Goal: Navigation & Orientation: Find specific page/section

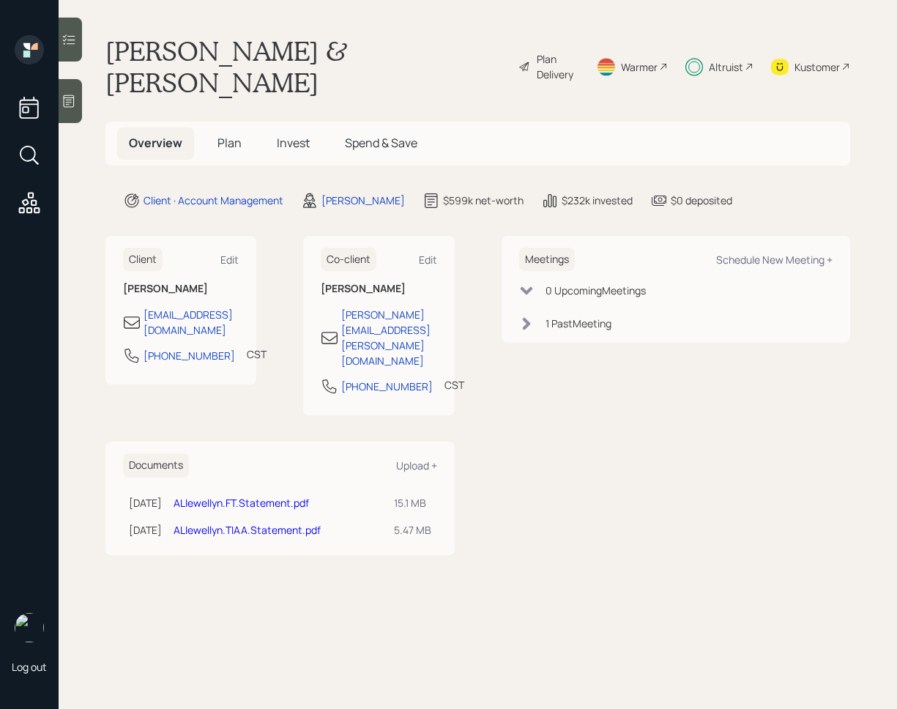
click at [65, 45] on icon at bounding box center [68, 39] width 15 height 15
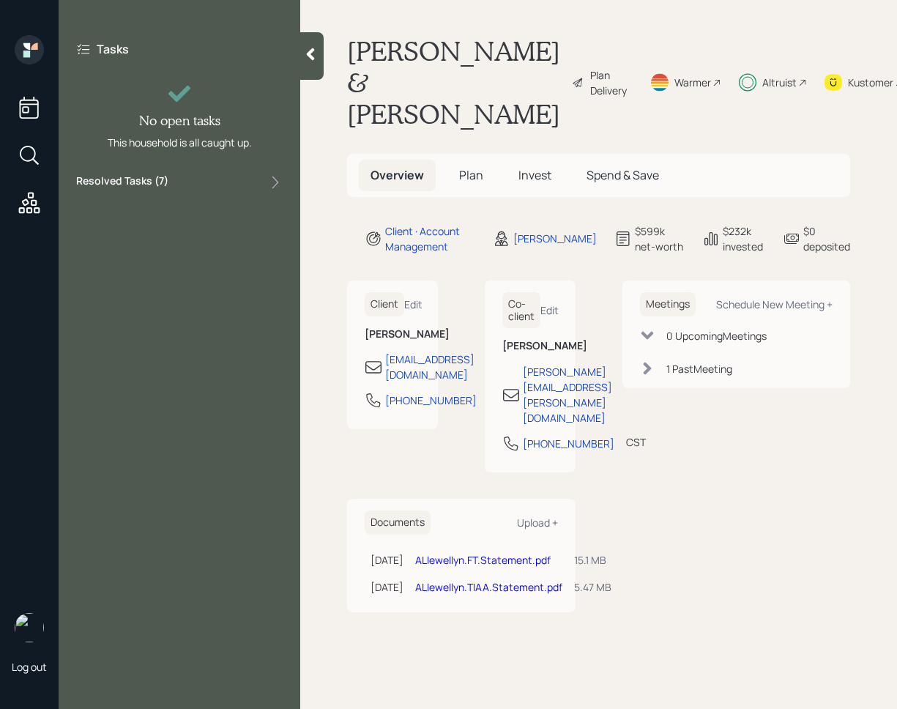
click at [261, 184] on div "Resolved Tasks ( 7 )" at bounding box center [179, 182] width 206 height 18
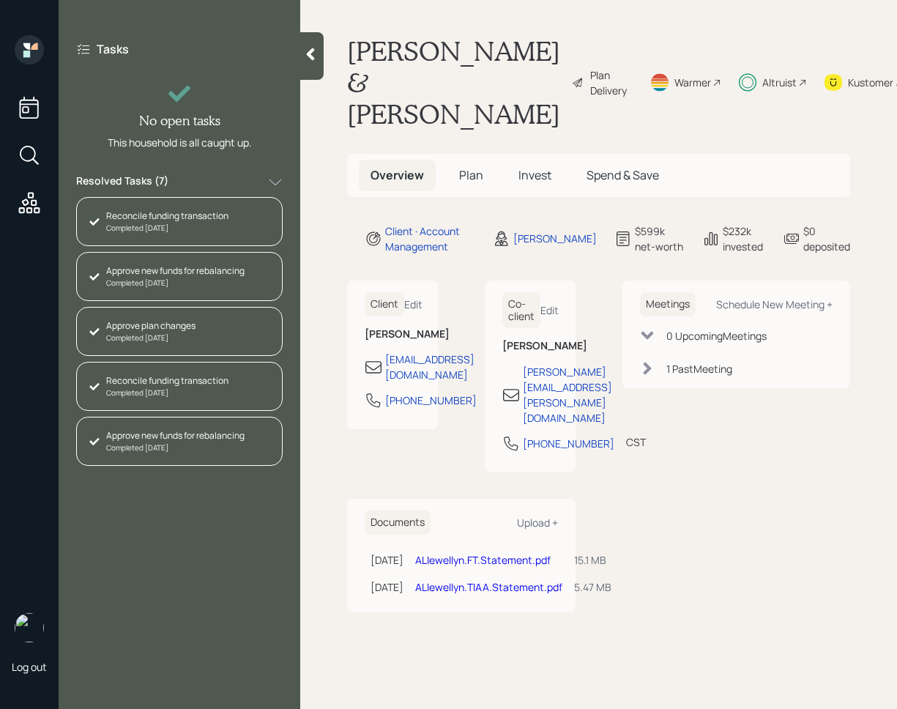
scroll to position [104, 0]
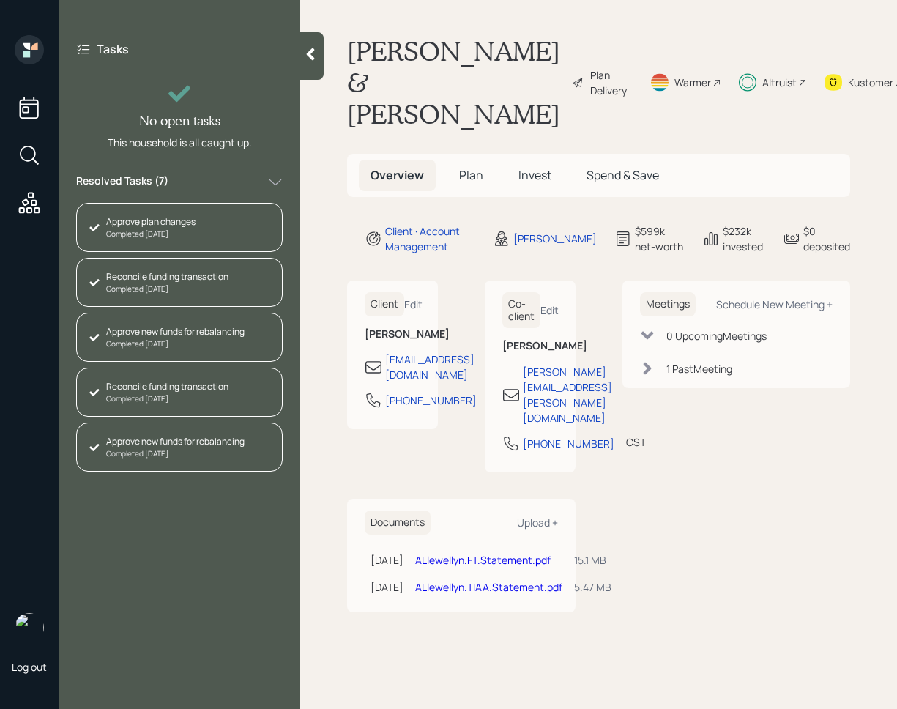
click at [476, 173] on span "Plan" at bounding box center [471, 175] width 24 height 16
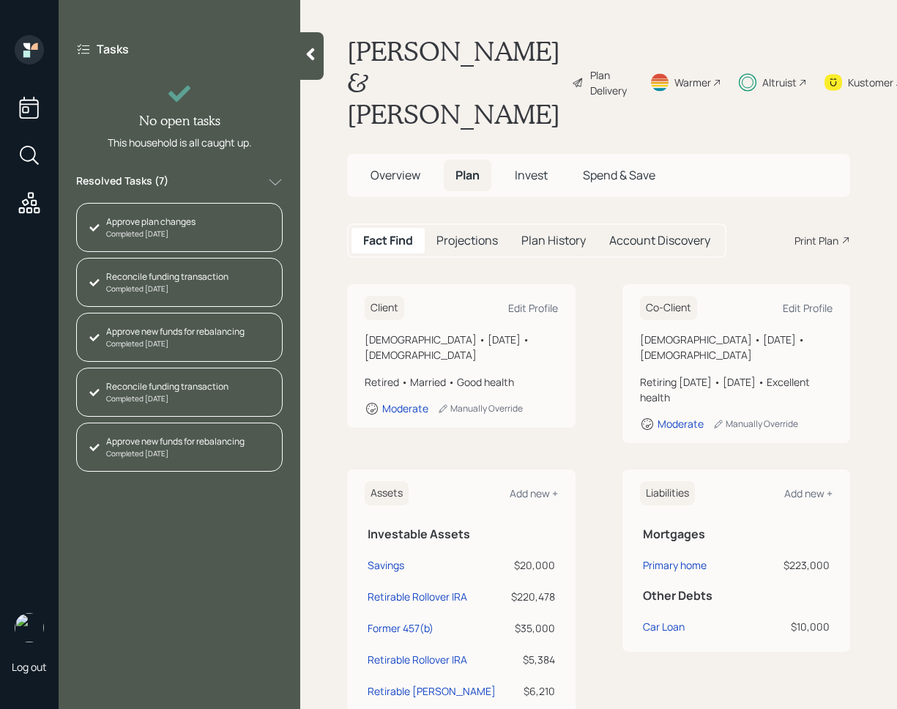
click at [533, 177] on span "Invest" at bounding box center [531, 175] width 33 height 16
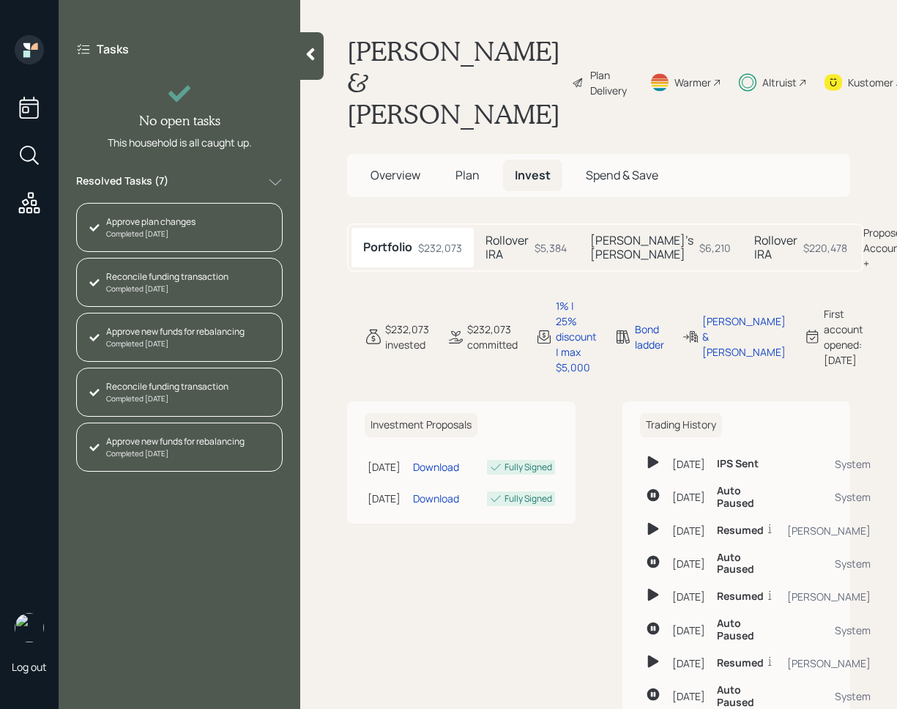
click at [316, 70] on div at bounding box center [311, 56] width 23 height 48
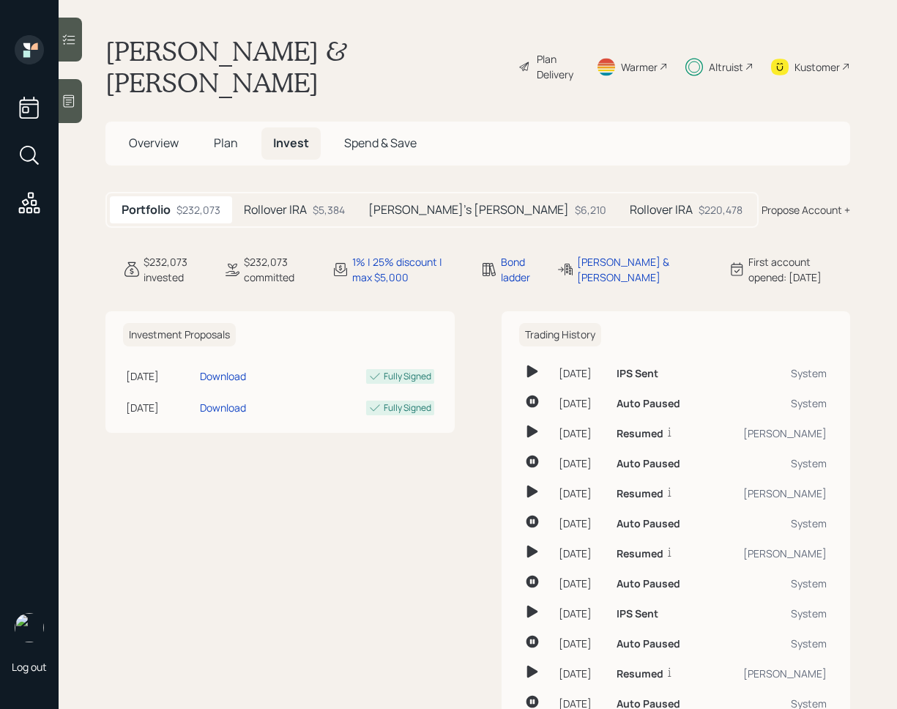
click at [231, 135] on span "Plan" at bounding box center [226, 143] width 24 height 16
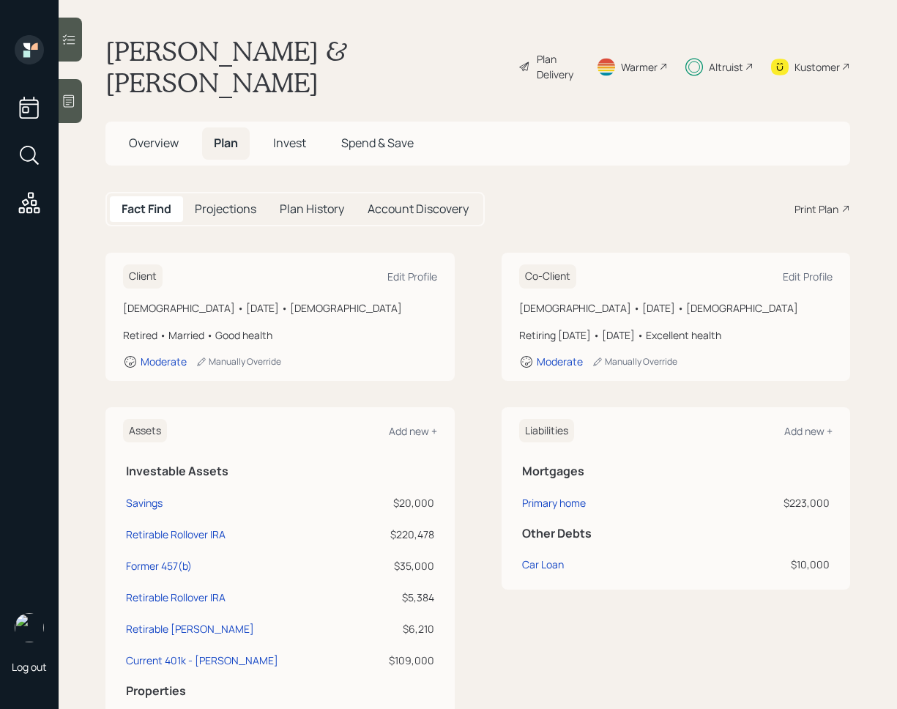
click at [70, 53] on div at bounding box center [70, 40] width 23 height 44
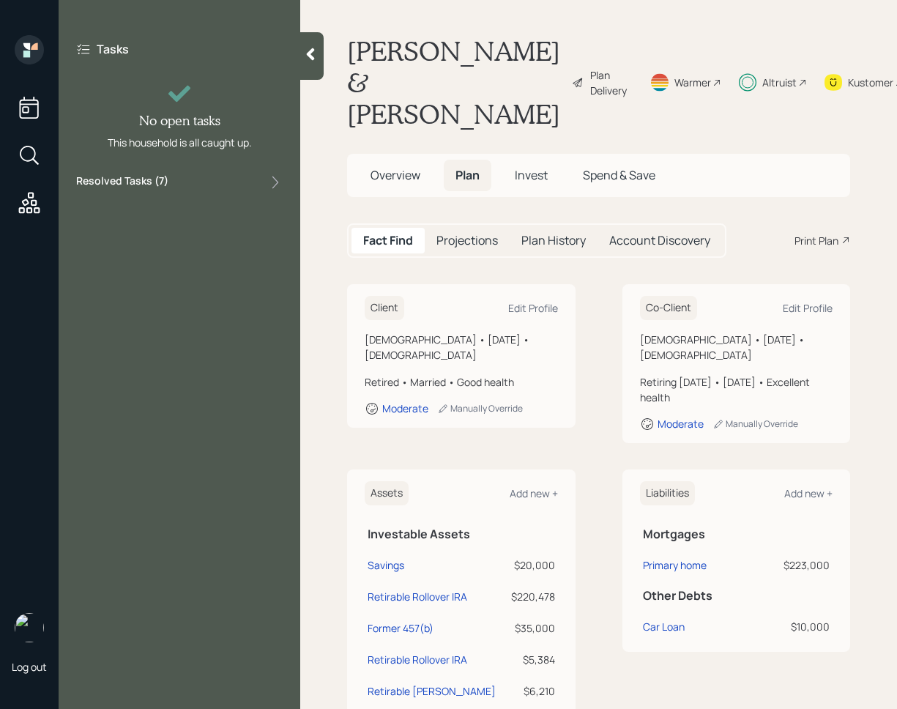
click at [251, 182] on div "Resolved Tasks ( 7 )" at bounding box center [179, 182] width 206 height 18
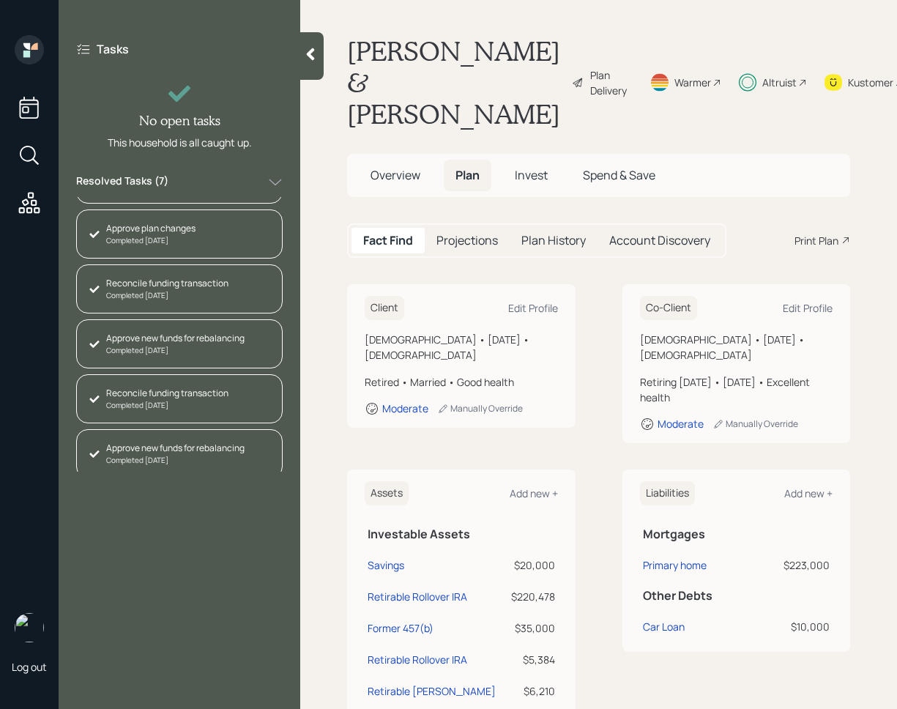
scroll to position [104, 0]
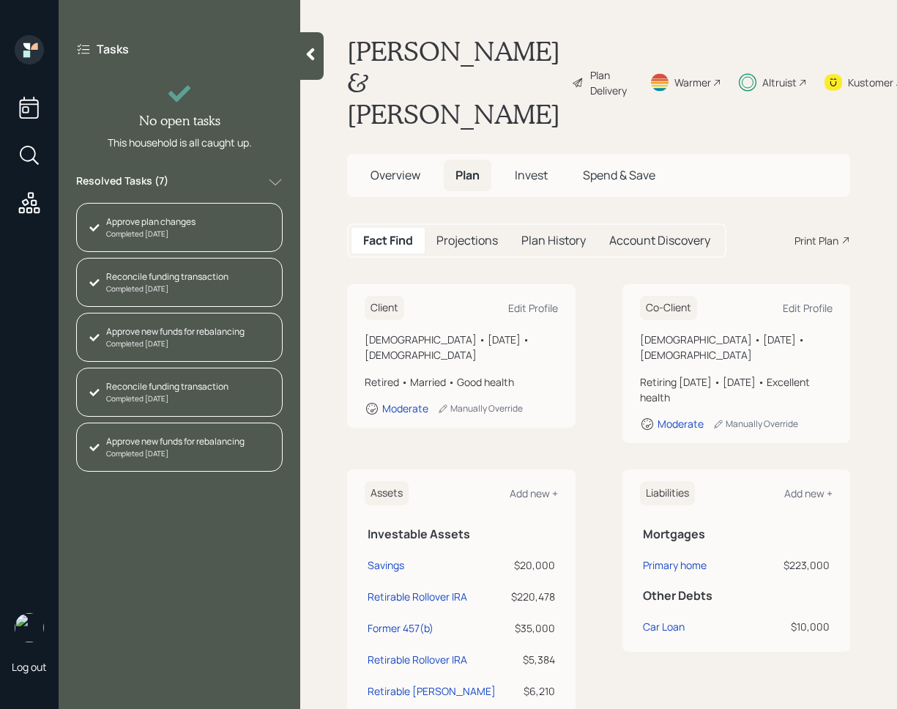
click at [318, 64] on div at bounding box center [311, 56] width 23 height 48
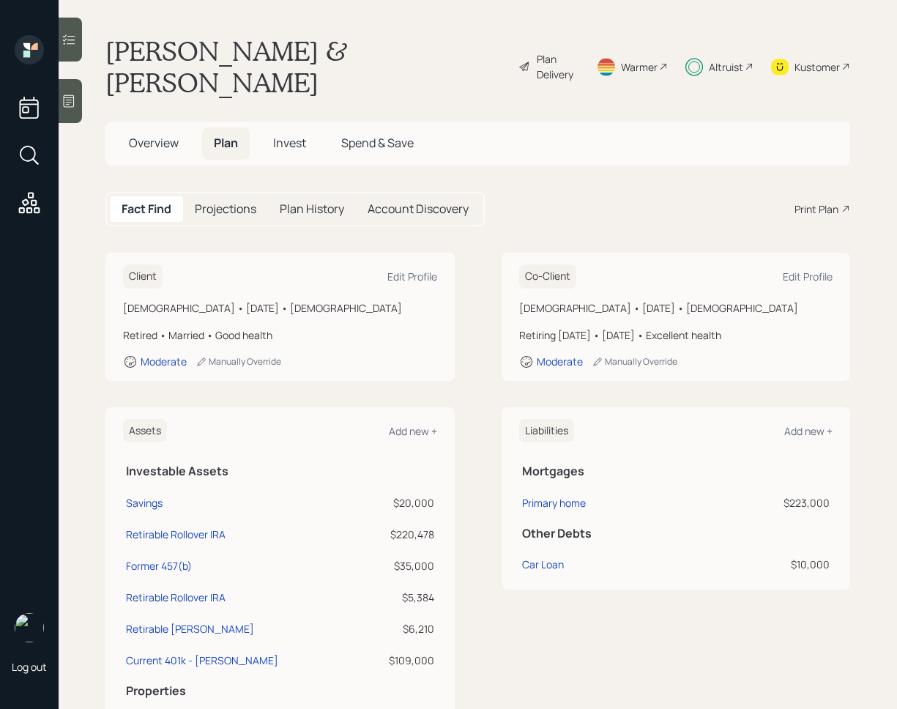
click at [288, 135] on span "Invest" at bounding box center [289, 143] width 33 height 16
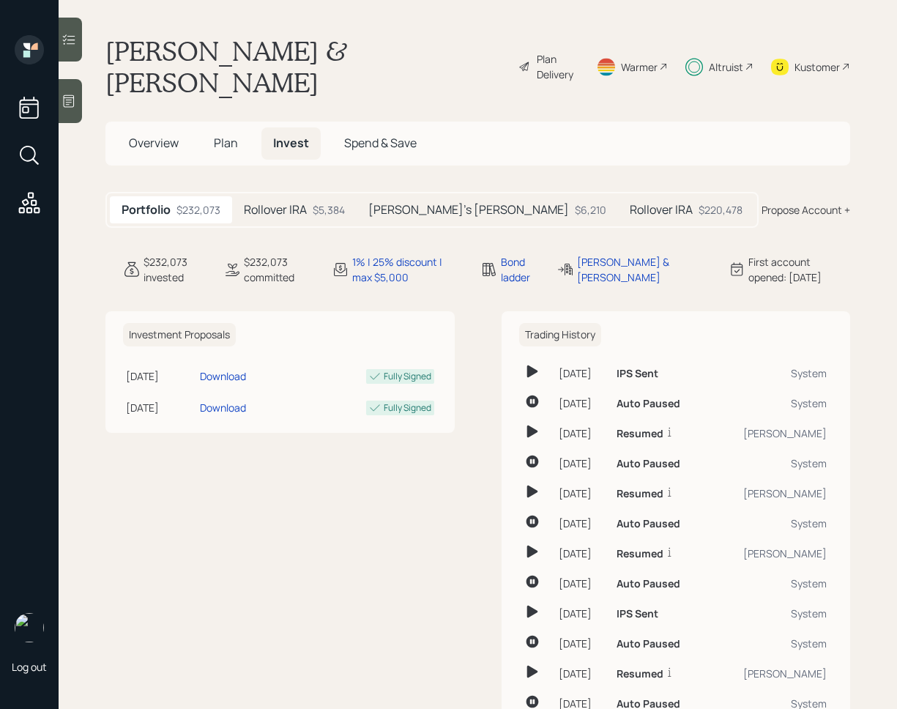
click at [630, 203] on h5 "Rollover IRA" at bounding box center [661, 210] width 63 height 14
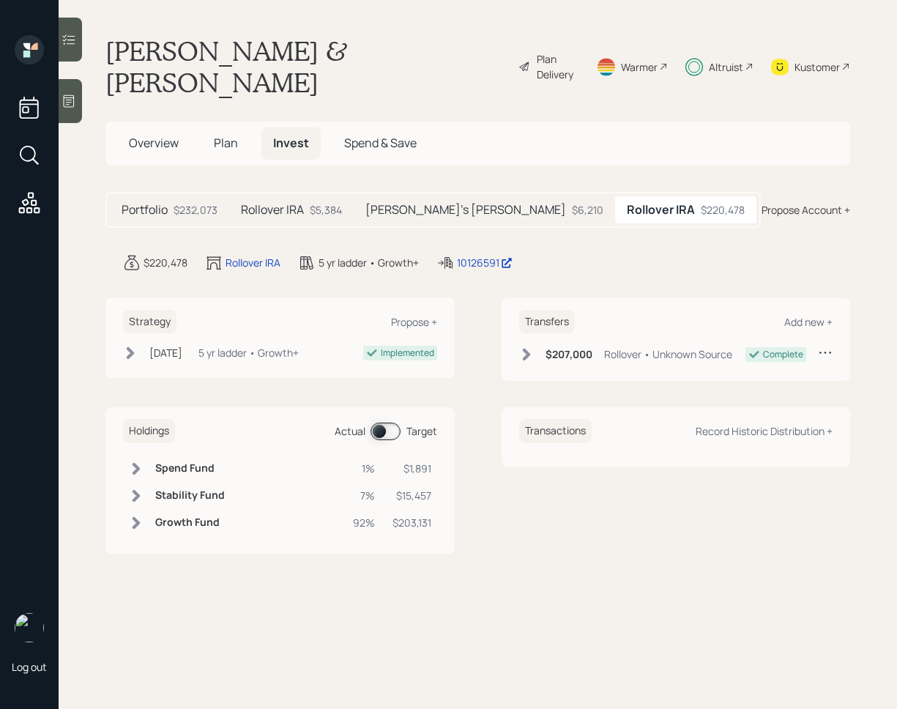
click at [321, 202] on div "$5,384" at bounding box center [326, 209] width 32 height 15
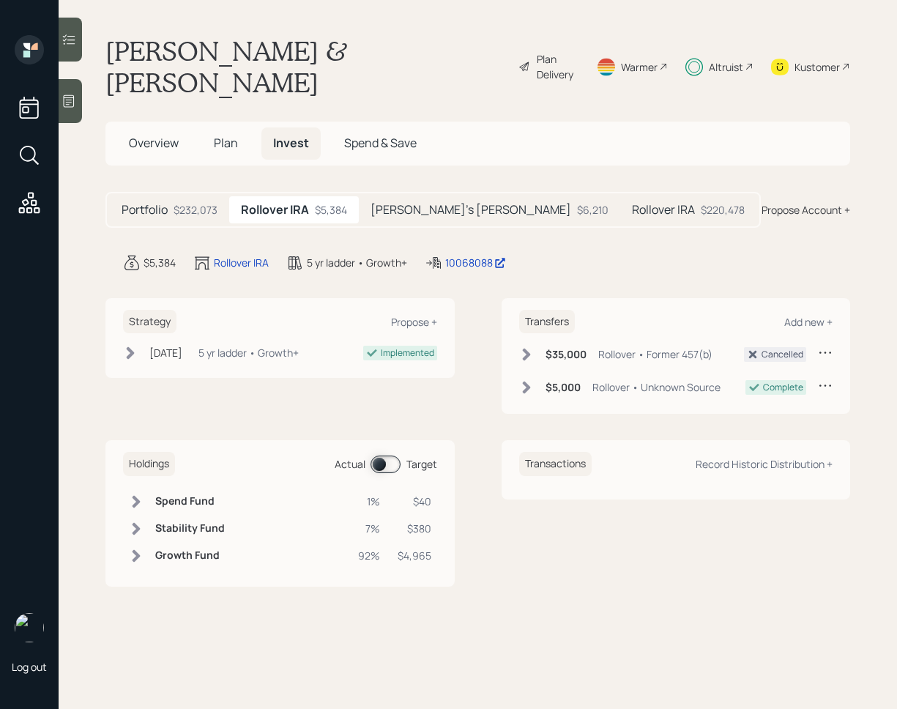
click at [383, 455] on span at bounding box center [385, 464] width 30 height 18
click at [147, 515] on td at bounding box center [136, 528] width 26 height 27
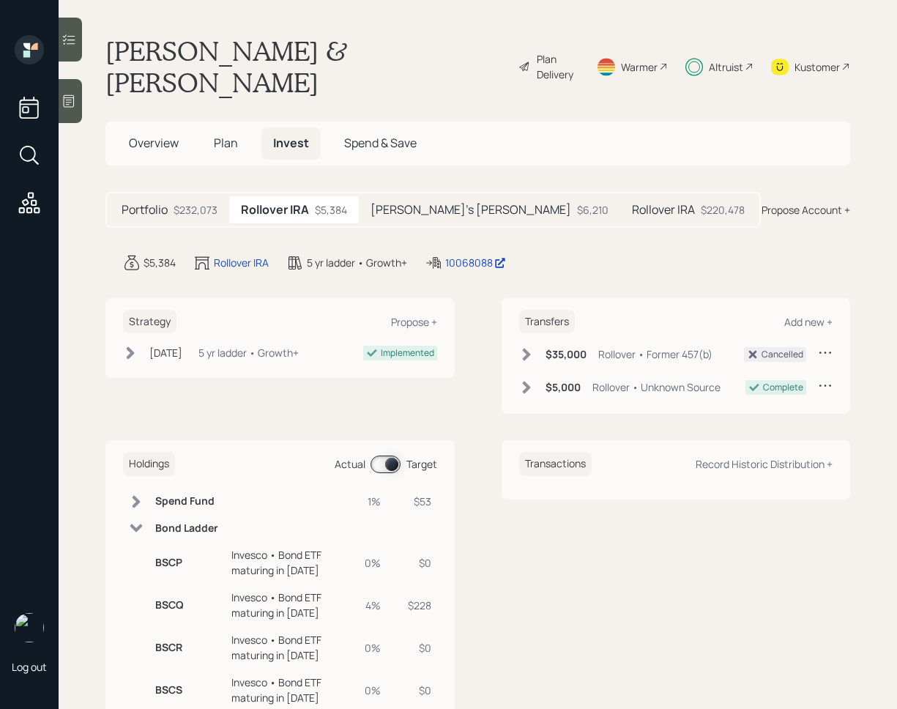
scroll to position [88, 0]
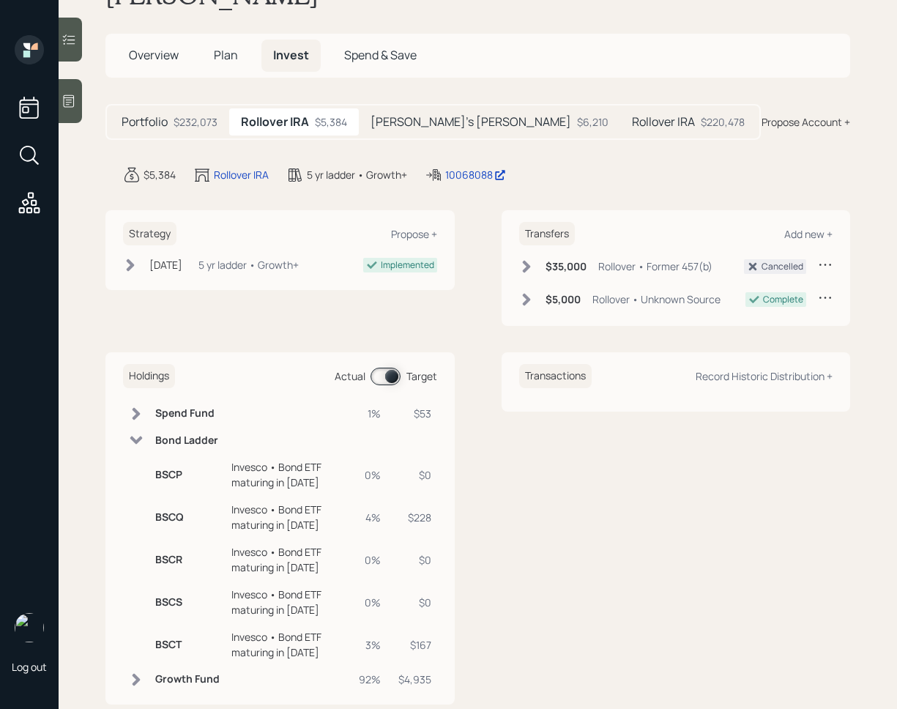
click at [388, 367] on span at bounding box center [385, 376] width 30 height 18
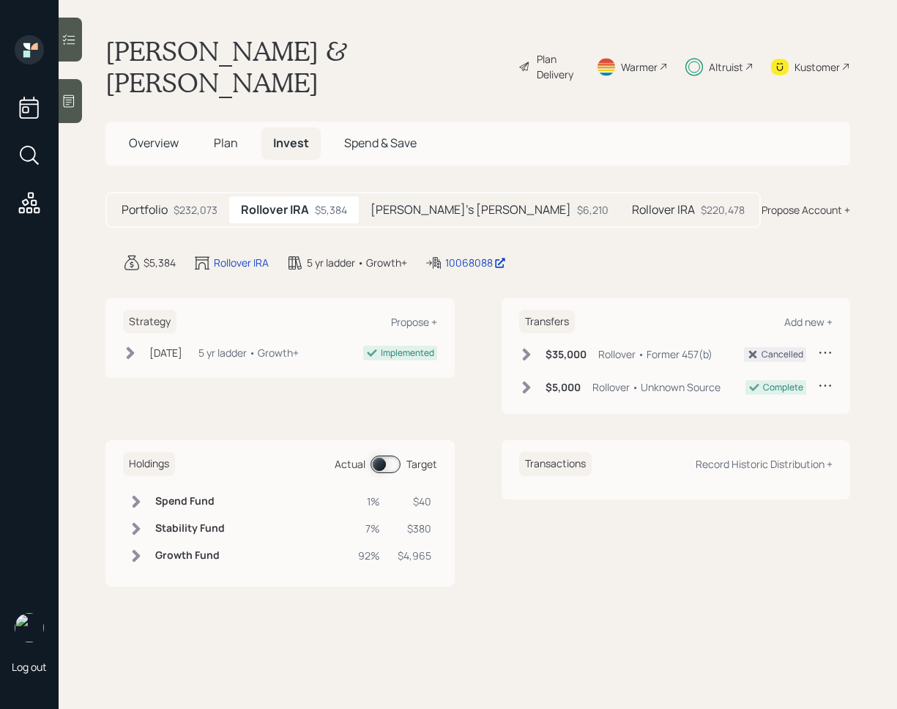
click at [145, 515] on td at bounding box center [136, 528] width 26 height 27
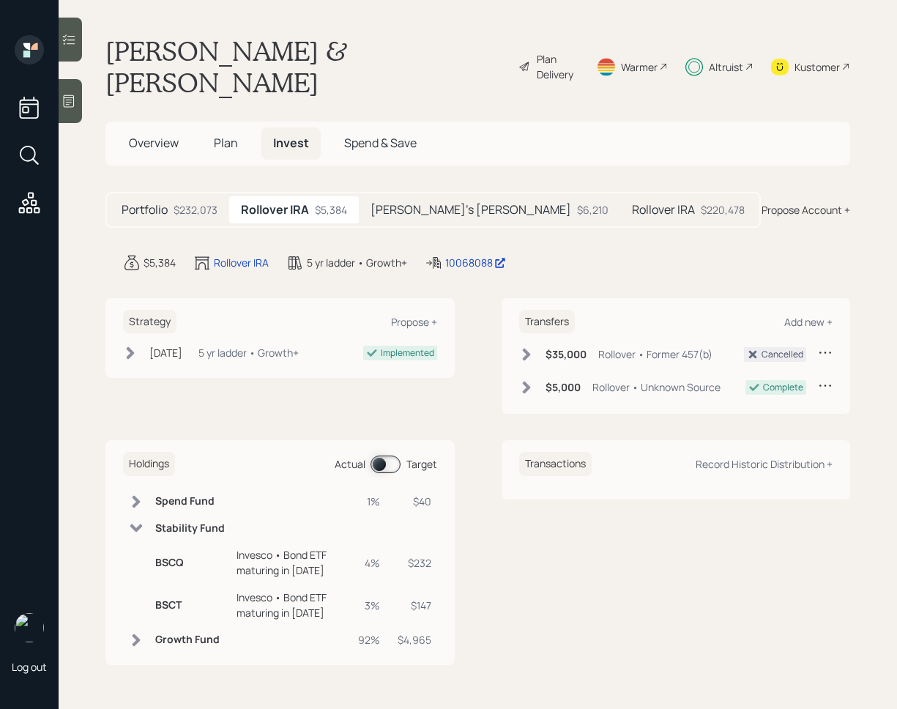
click at [145, 515] on td at bounding box center [136, 528] width 26 height 26
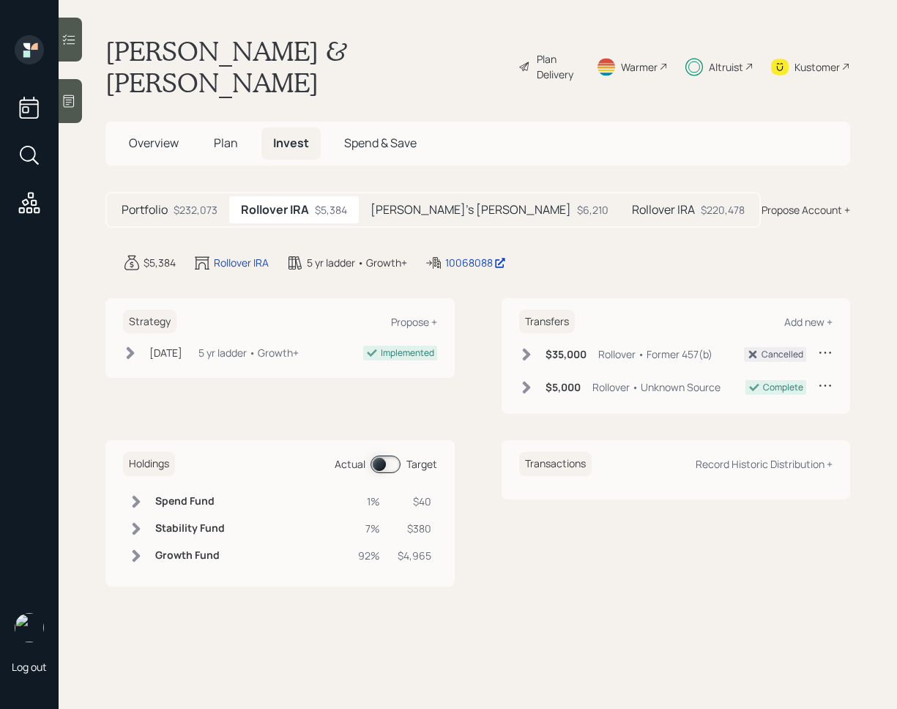
click at [526, 348] on icon at bounding box center [526, 354] width 8 height 12
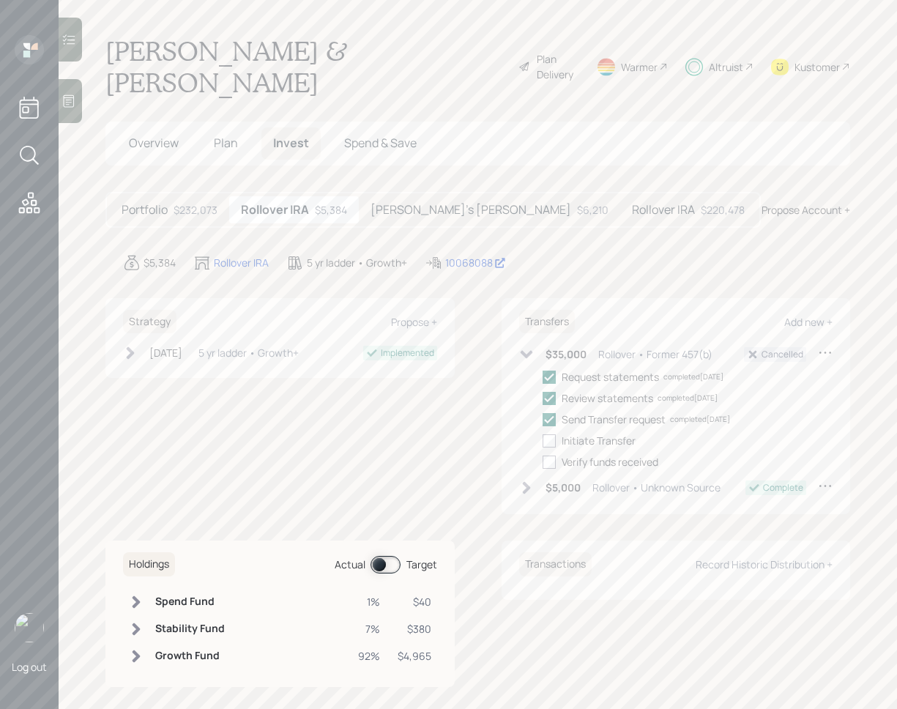
click at [526, 347] on icon at bounding box center [526, 354] width 15 height 15
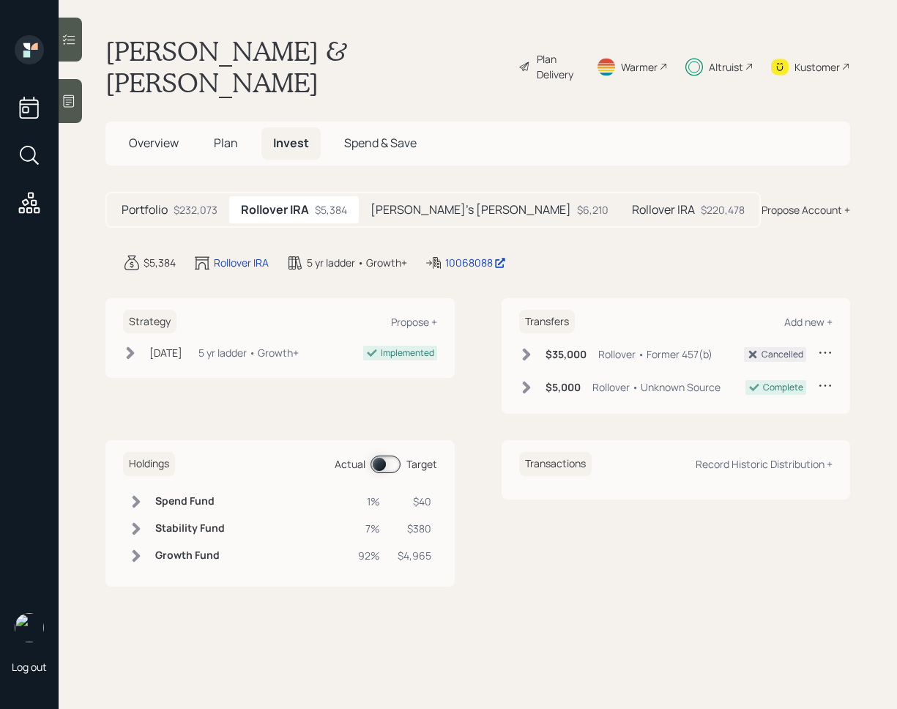
click at [159, 203] on h5 "Portfolio" at bounding box center [145, 210] width 46 height 14
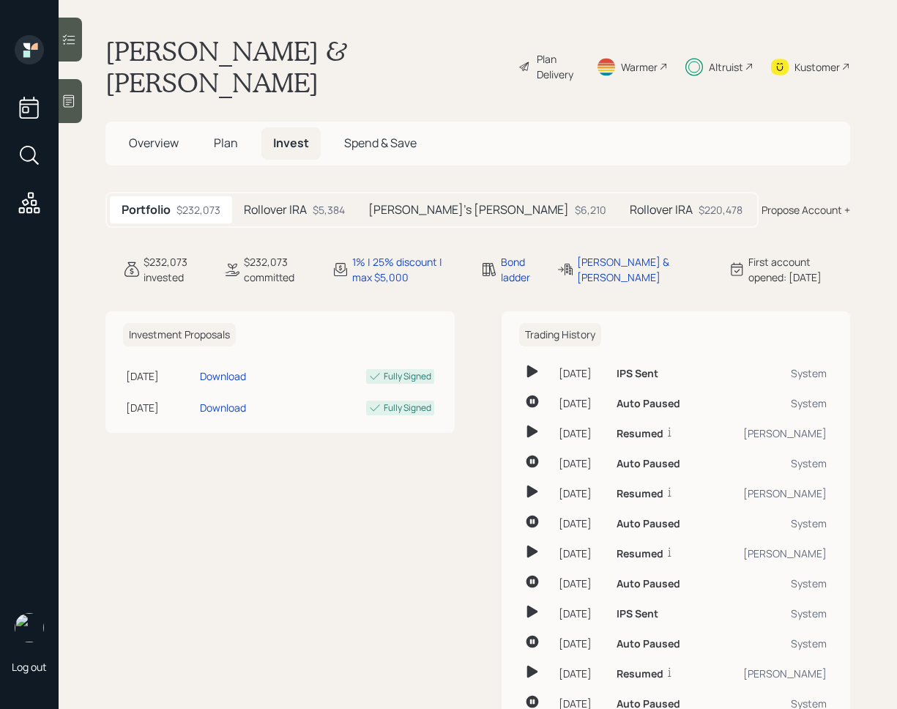
click at [161, 135] on span "Overview" at bounding box center [154, 143] width 50 height 16
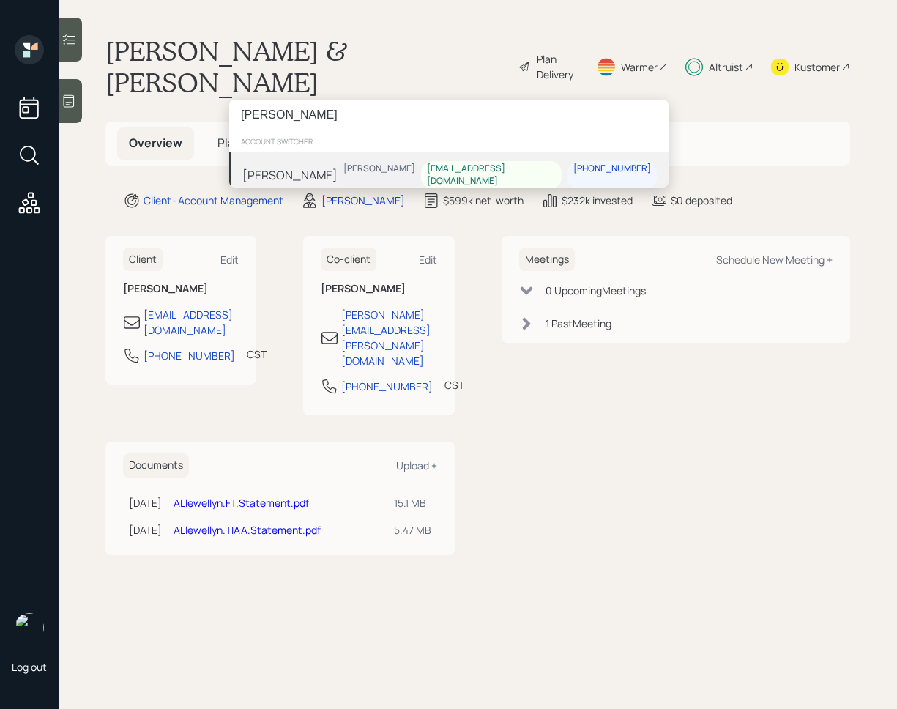
type input "[PERSON_NAME]"
click at [371, 166] on div "[PERSON_NAME]" at bounding box center [378, 175] width 83 height 28
